Goal: Information Seeking & Learning: Learn about a topic

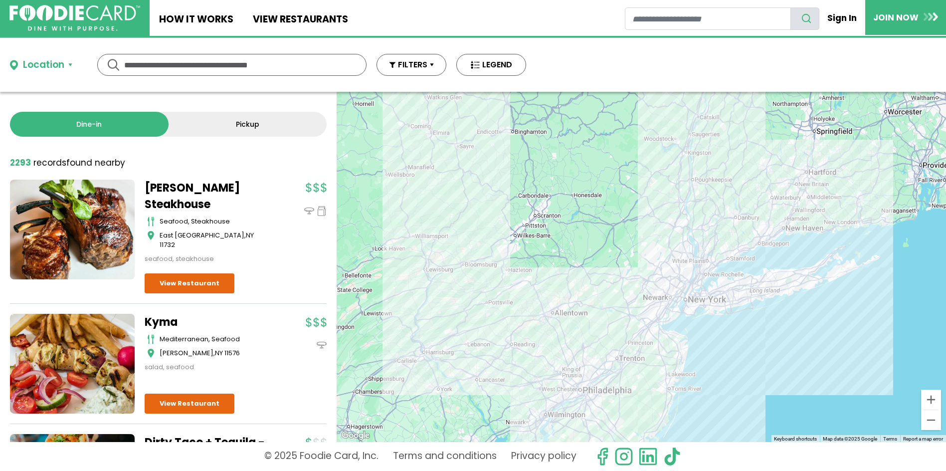
click at [119, 123] on link "Dine-in" at bounding box center [89, 124] width 159 height 25
click at [166, 67] on input "text" at bounding box center [231, 64] width 215 height 21
type input "**********"
click at [116, 66] on div "**********" at bounding box center [231, 65] width 269 height 22
click at [67, 63] on button "Location" at bounding box center [41, 65] width 62 height 14
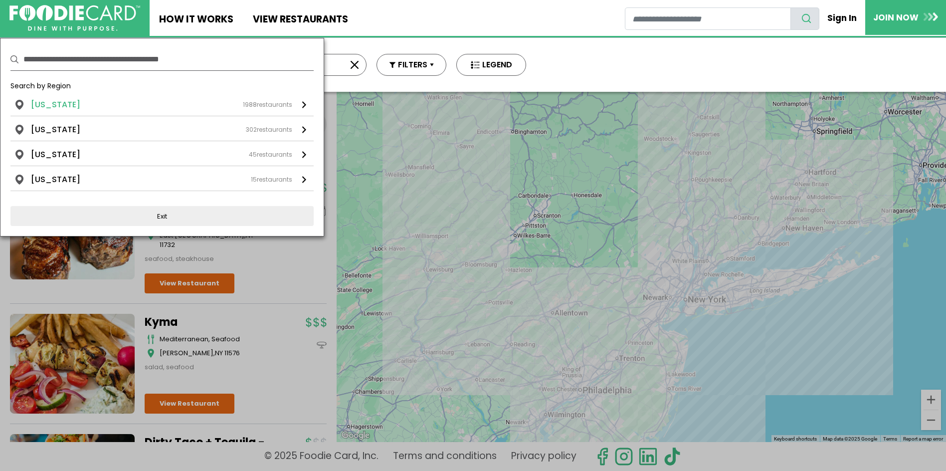
click at [79, 108] on div "[US_STATE] 1988 restaurants" at bounding box center [161, 105] width 261 height 12
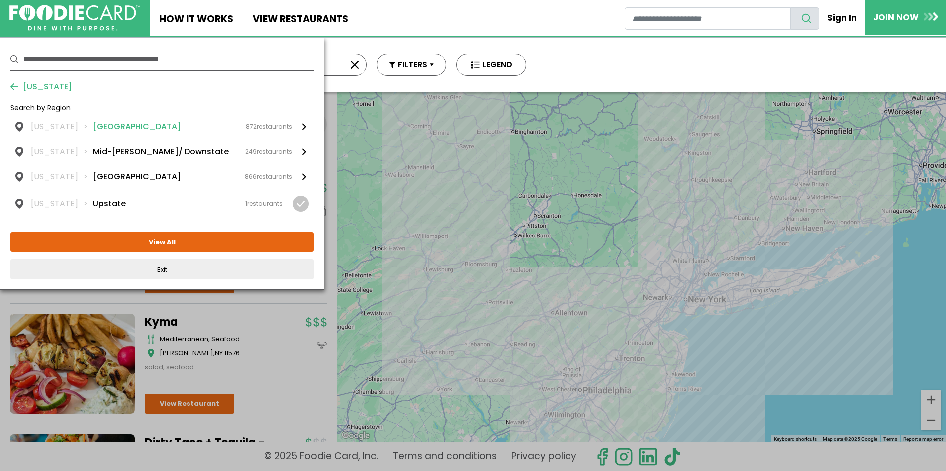
click at [121, 127] on li "[GEOGRAPHIC_DATA]" at bounding box center [137, 127] width 88 height 12
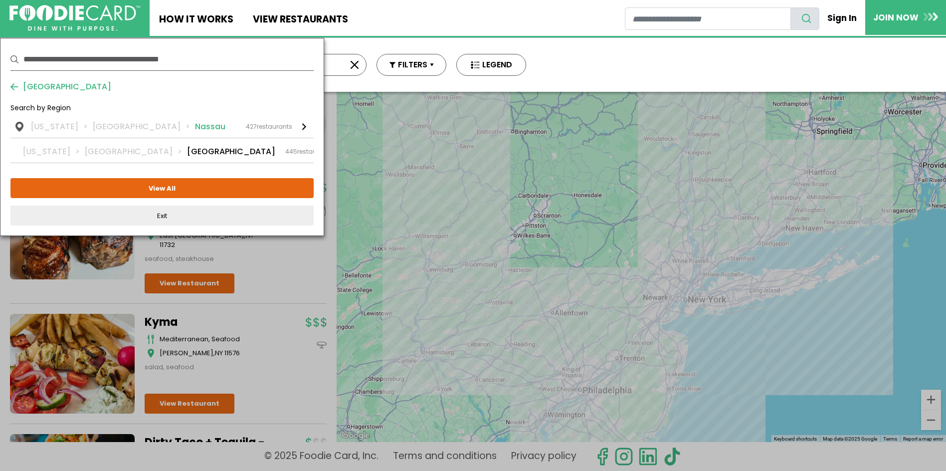
click at [195, 128] on li "Nassau" at bounding box center [210, 127] width 30 height 12
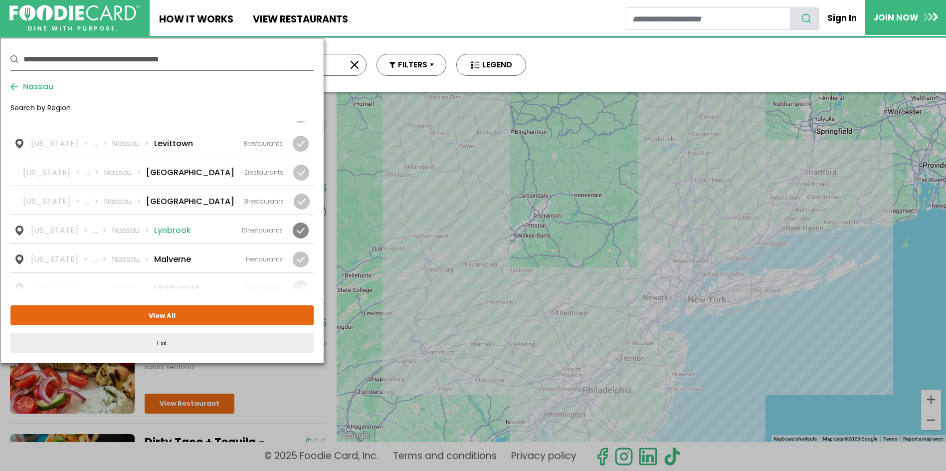
scroll to position [748, 0]
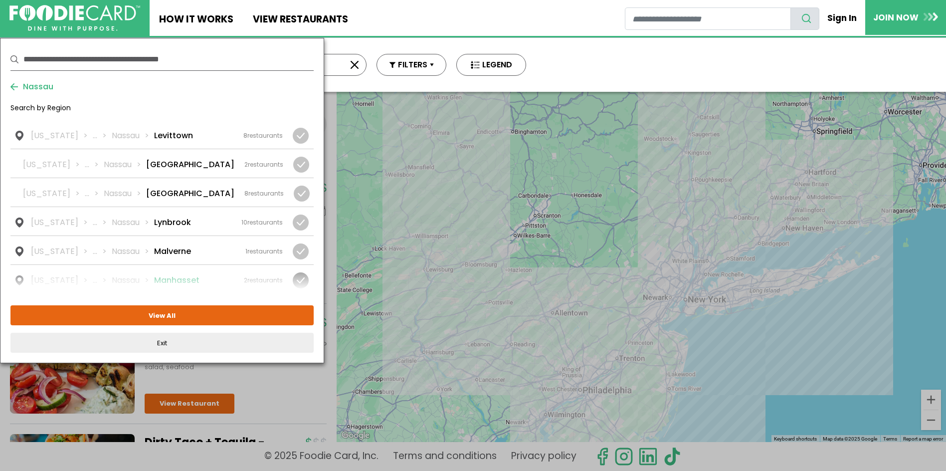
click at [186, 274] on li "Manhasset" at bounding box center [176, 280] width 45 height 12
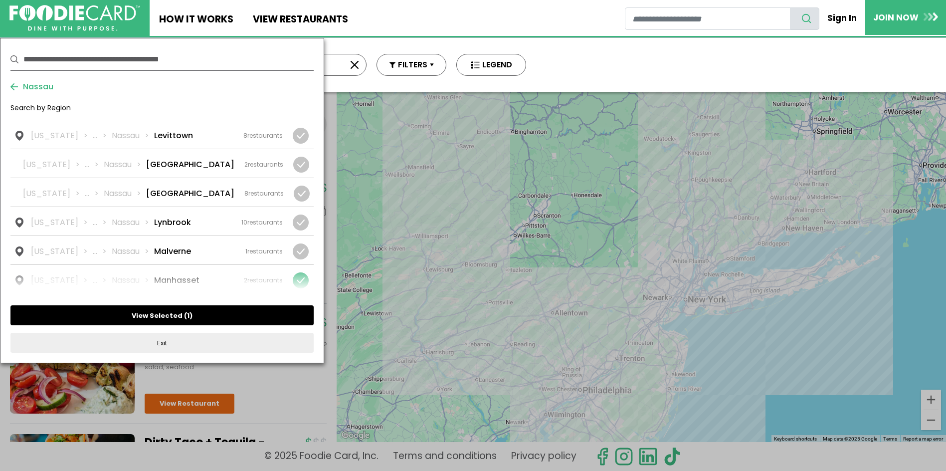
click at [178, 317] on button "View Selected ( 1 )" at bounding box center [161, 315] width 303 height 20
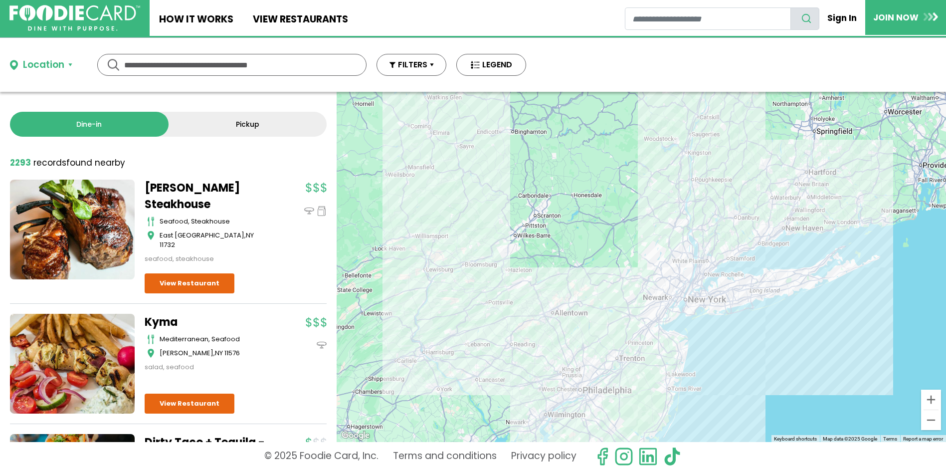
click at [63, 62] on div "Location" at bounding box center [43, 65] width 41 height 14
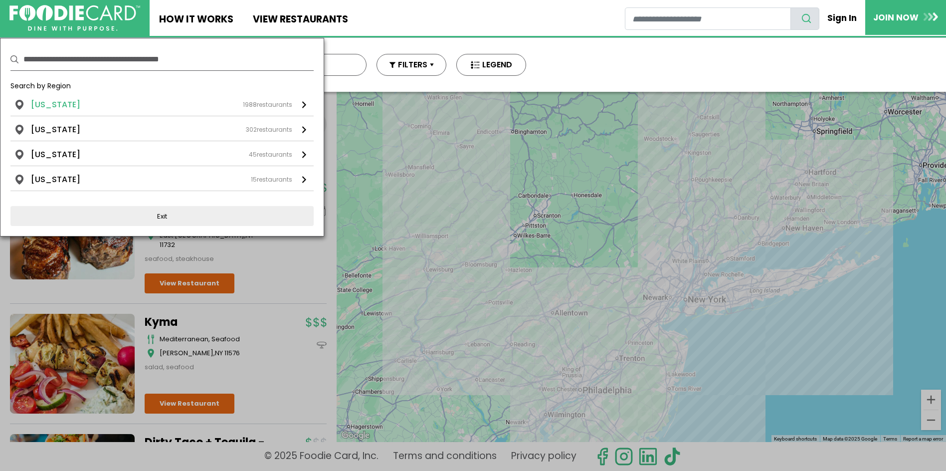
click at [87, 109] on div "[US_STATE] 1988 restaurants" at bounding box center [161, 105] width 261 height 12
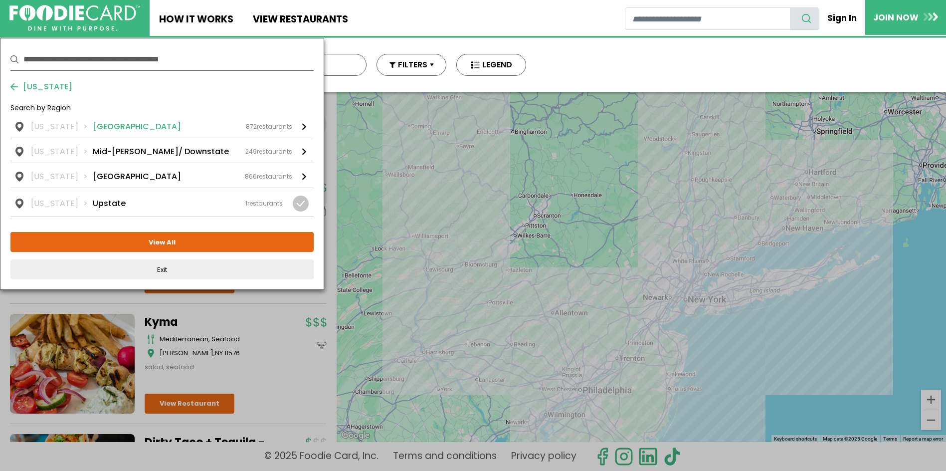
click at [269, 127] on div "872 restaurants" at bounding box center [269, 126] width 46 height 9
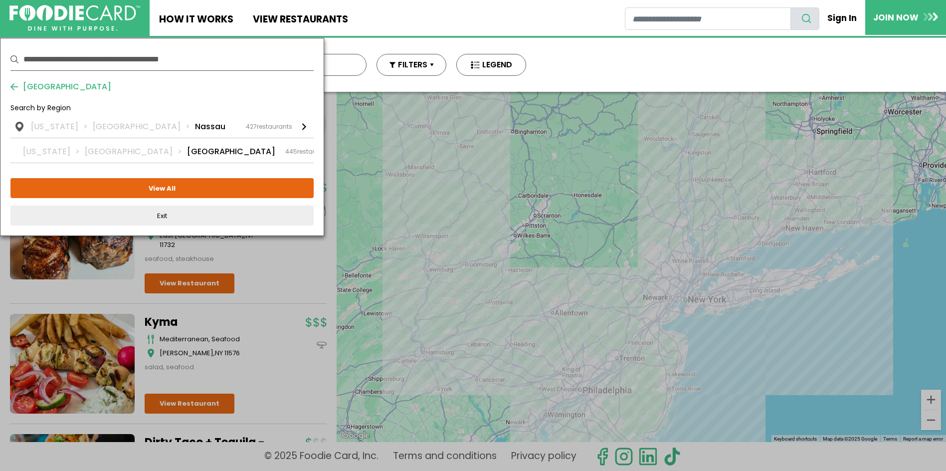
click at [269, 127] on div "427 restaurants" at bounding box center [269, 126] width 46 height 9
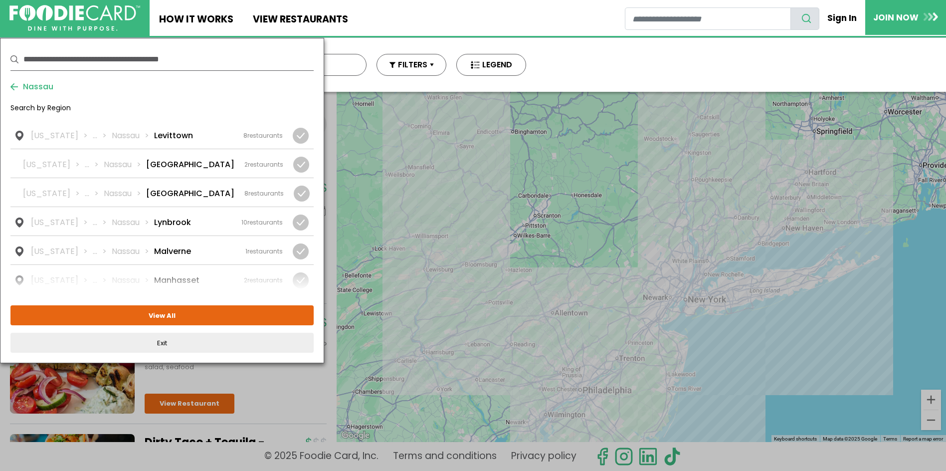
scroll to position [798, 0]
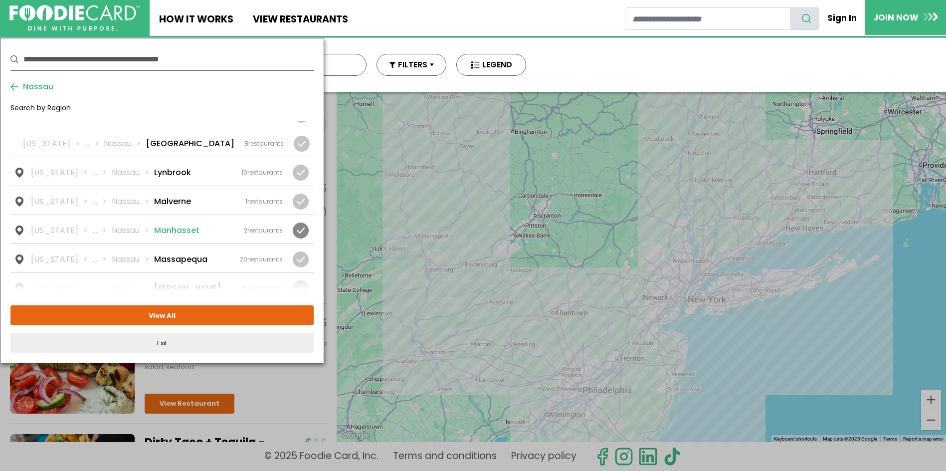
click at [160, 224] on li "Manhasset" at bounding box center [176, 230] width 45 height 12
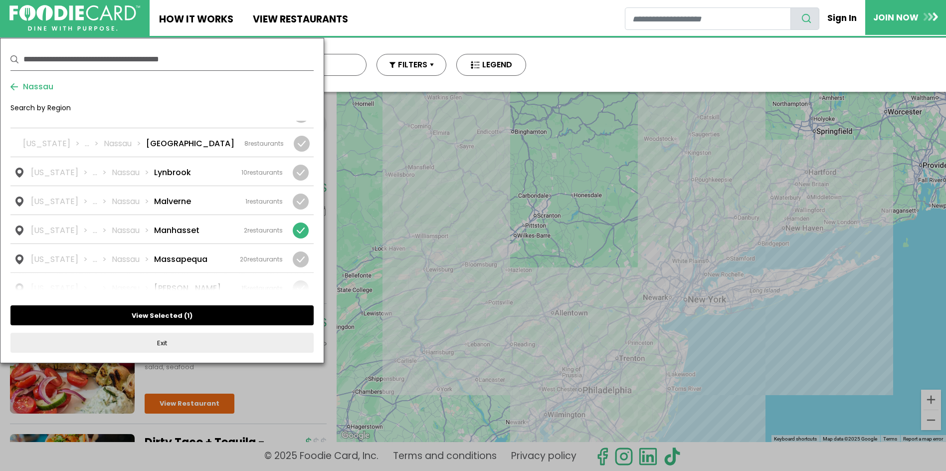
click at [141, 314] on button "View Selected ( 1 )" at bounding box center [161, 315] width 303 height 20
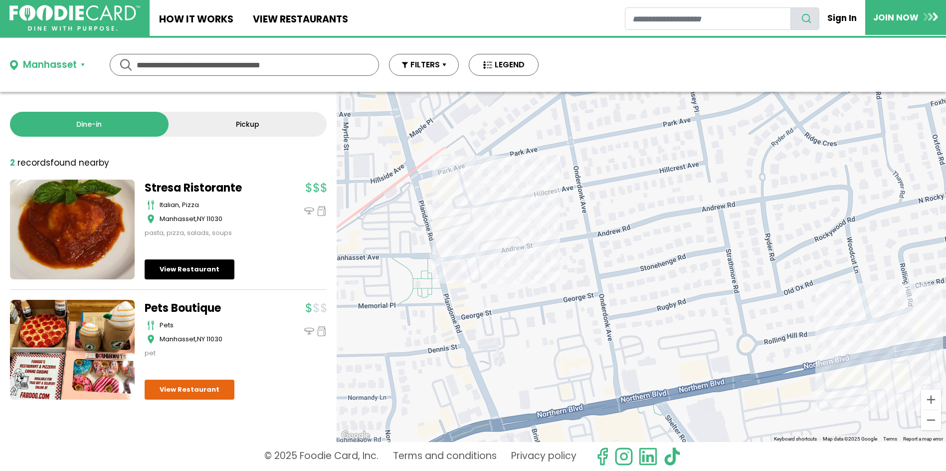
click at [194, 273] on link "View Restaurant" at bounding box center [190, 269] width 90 height 20
click at [200, 64] on input "text" at bounding box center [244, 64] width 215 height 21
click at [118, 126] on link "Dine-in" at bounding box center [89, 124] width 159 height 25
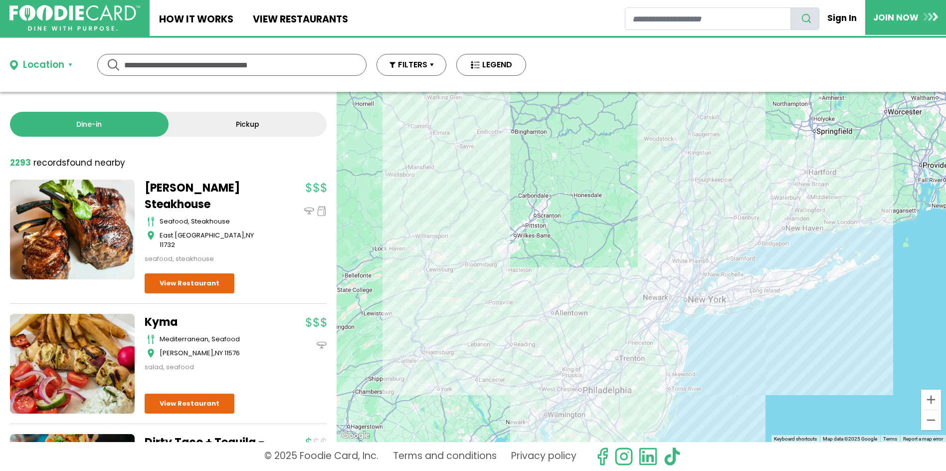
click at [67, 63] on button "Location" at bounding box center [41, 65] width 62 height 14
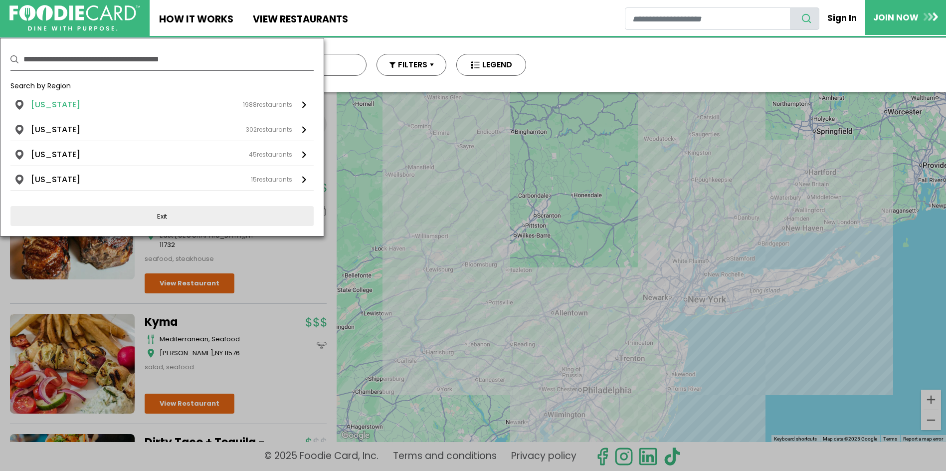
click at [77, 106] on div "[US_STATE] 1988 restaurants" at bounding box center [161, 105] width 261 height 12
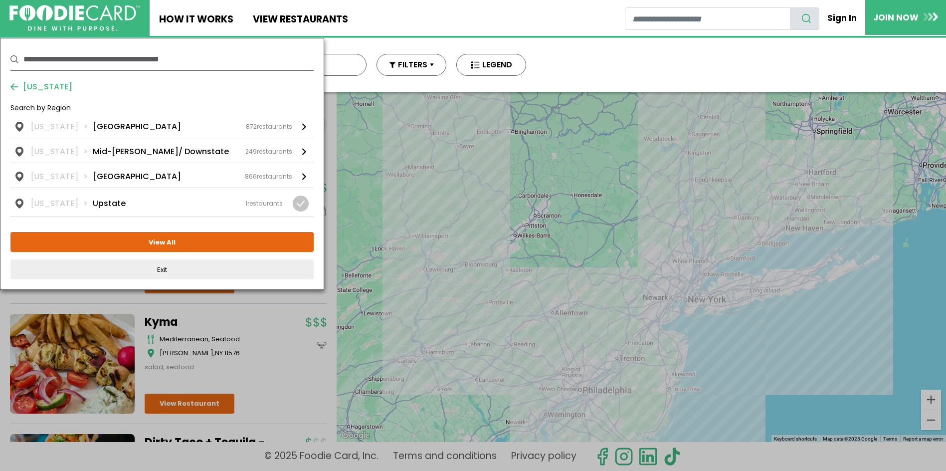
click at [36, 87] on span "[US_STATE]" at bounding box center [45, 87] width 54 height 12
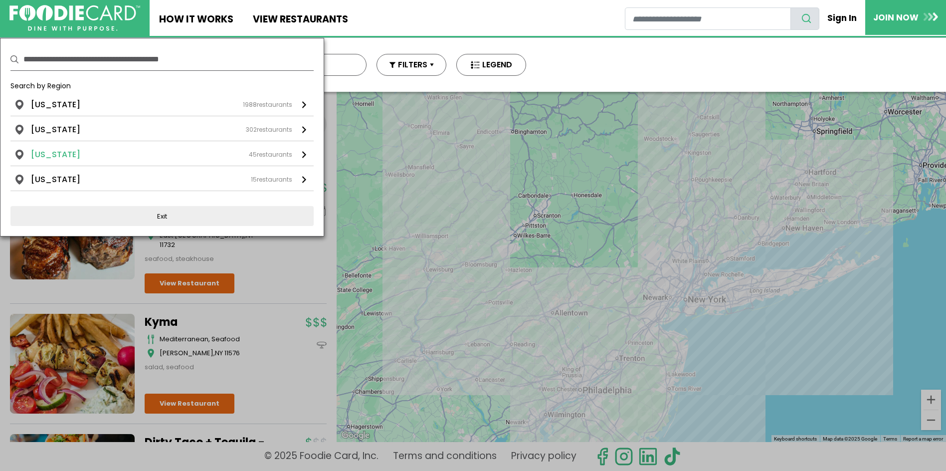
click at [54, 152] on li "[US_STATE]" at bounding box center [55, 155] width 49 height 12
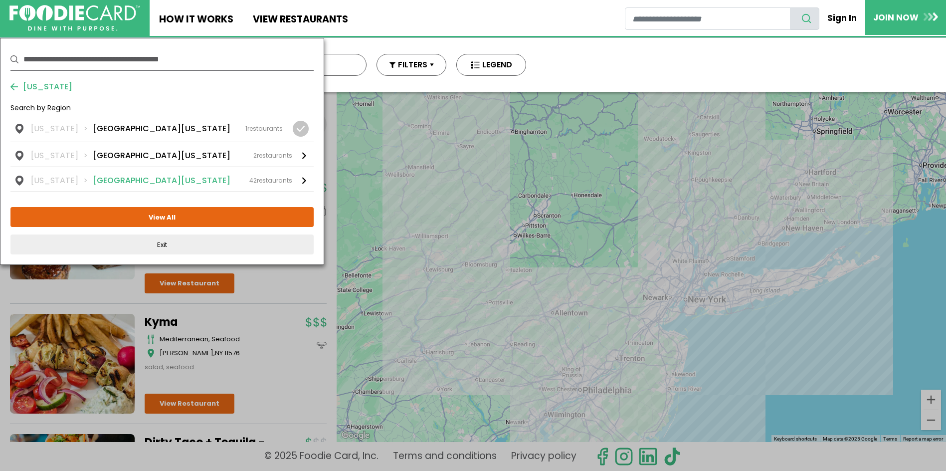
click at [94, 182] on li "[GEOGRAPHIC_DATA][US_STATE]" at bounding box center [162, 181] width 138 height 12
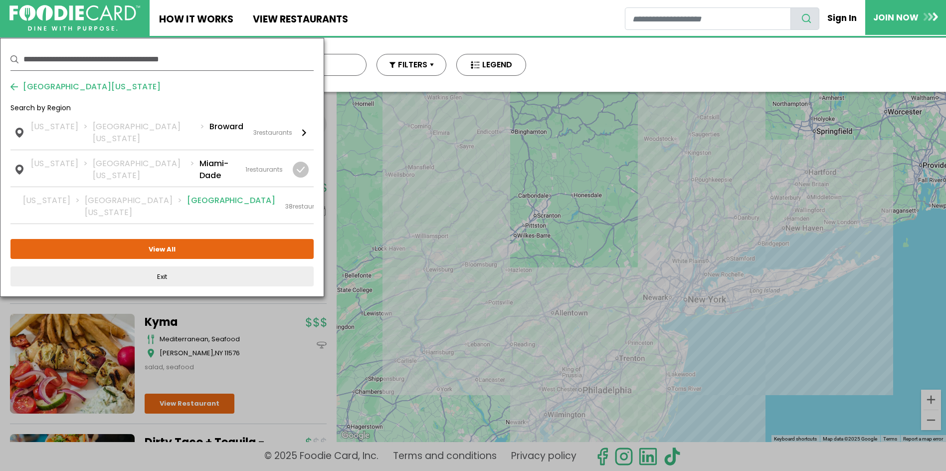
click at [187, 194] on li "[GEOGRAPHIC_DATA]" at bounding box center [231, 206] width 88 height 24
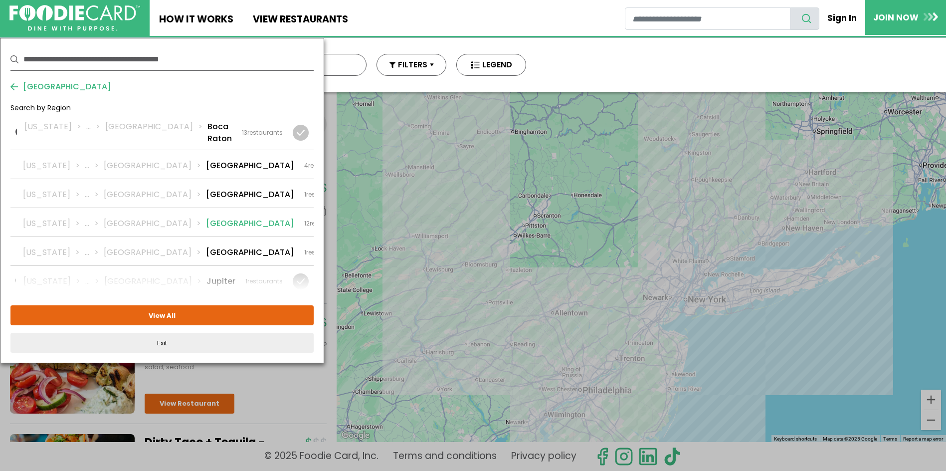
click at [206, 217] on li "[GEOGRAPHIC_DATA]" at bounding box center [250, 223] width 88 height 12
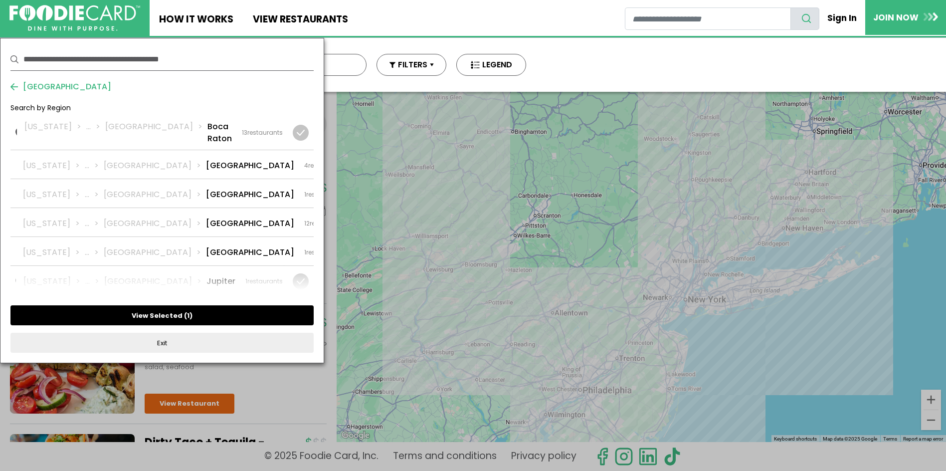
click at [171, 317] on button "View Selected ( 1 )" at bounding box center [161, 315] width 303 height 20
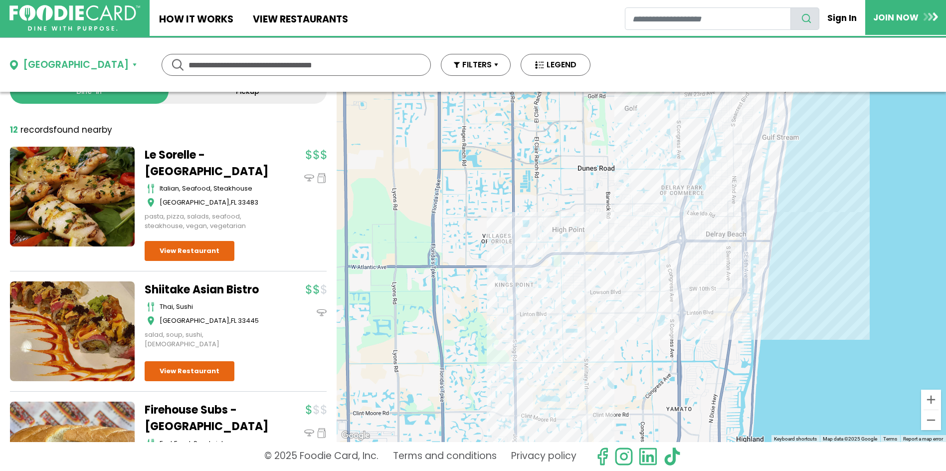
scroll to position [0, 0]
